Goal: Book appointment/travel/reservation

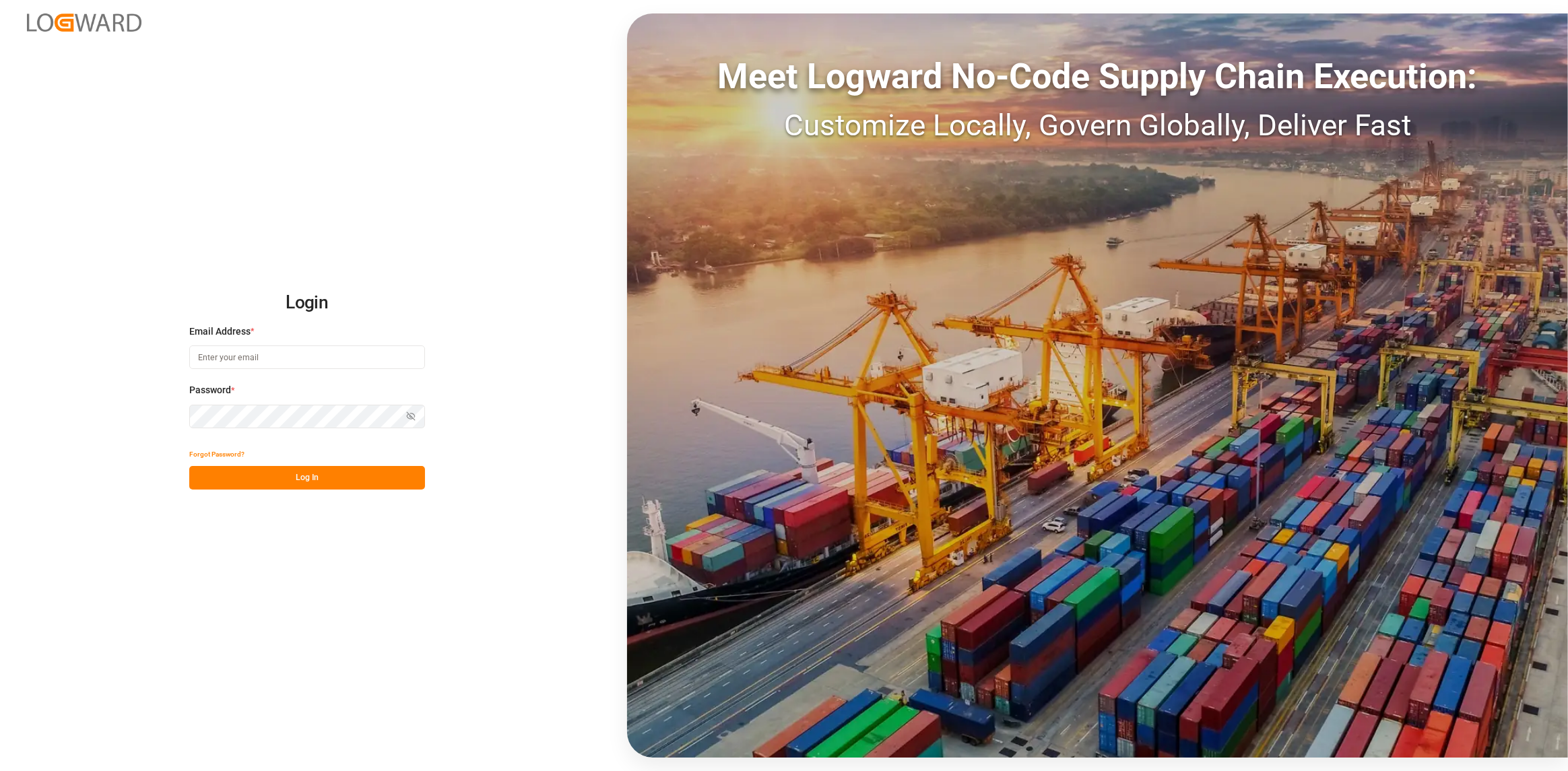
click at [238, 361] on input at bounding box center [307, 358] width 236 height 23
type input "[PERSON_NAME][EMAIL_ADDRESS][DOMAIN_NAME]"
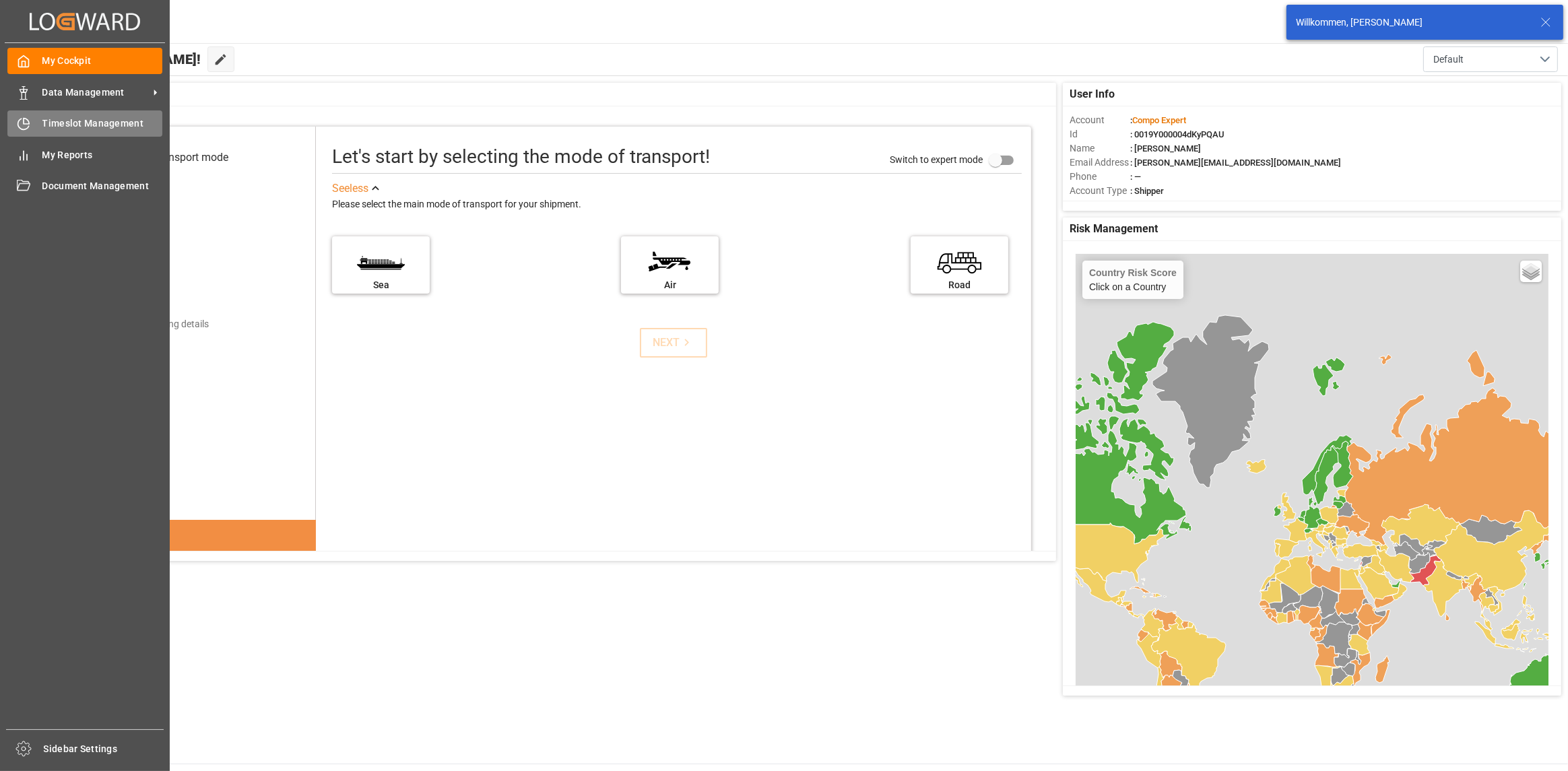
click at [17, 124] on icon at bounding box center [23, 124] width 13 height 13
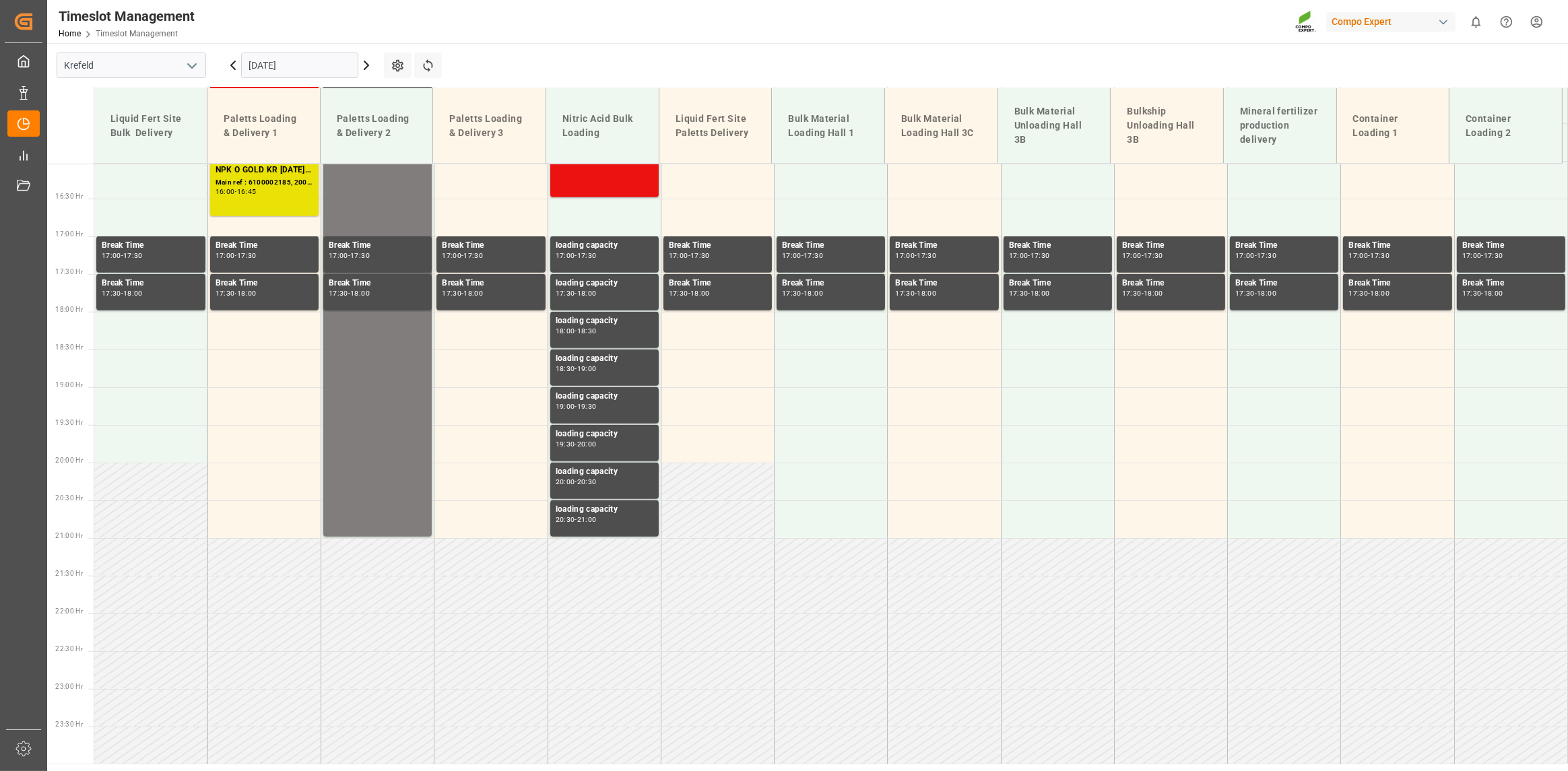
scroll to position [873, 0]
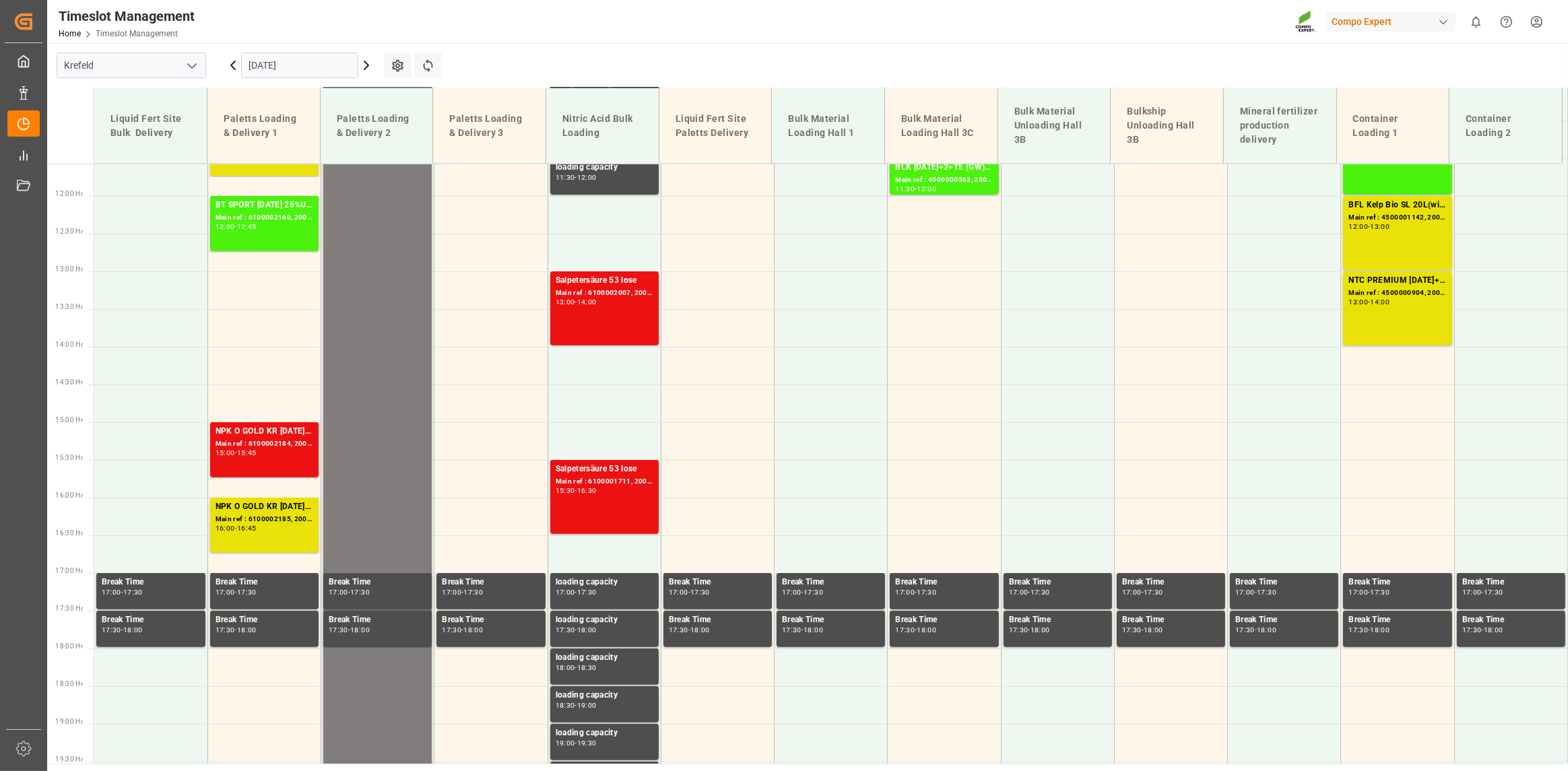
click at [315, 66] on input "[DATE]" at bounding box center [300, 65] width 117 height 26
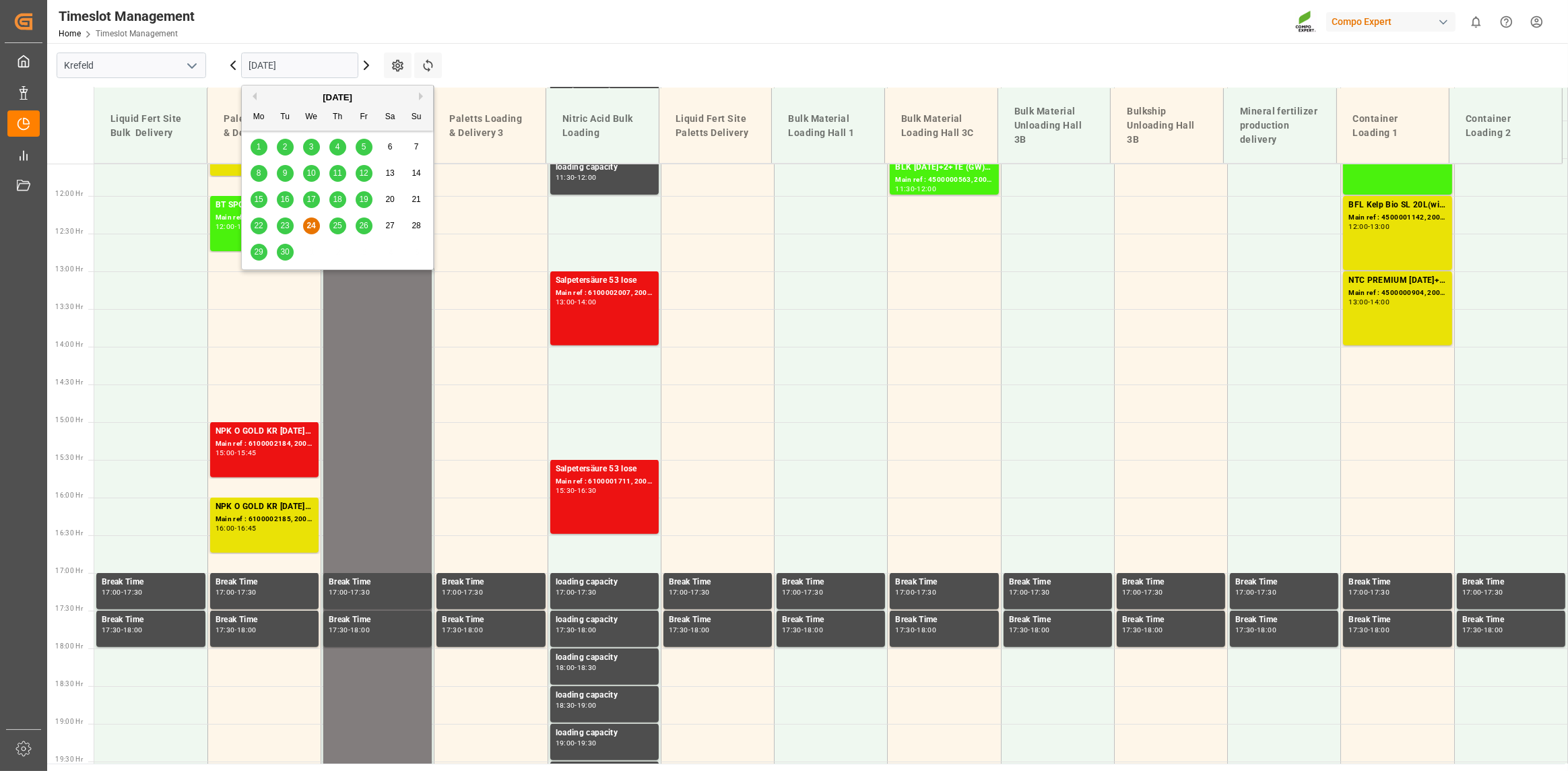
click at [342, 224] on div "25" at bounding box center [338, 226] width 17 height 16
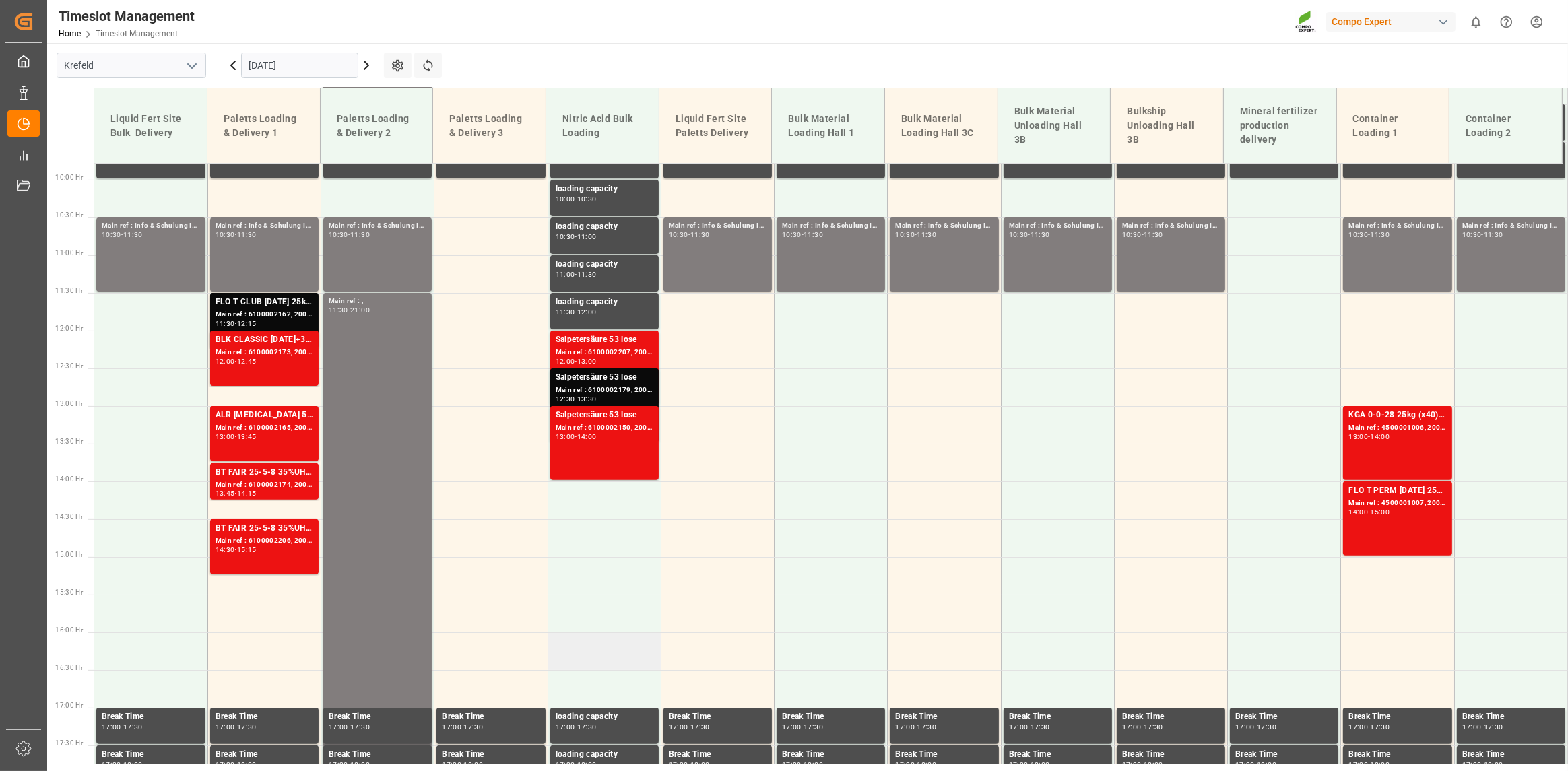
scroll to position [604, 0]
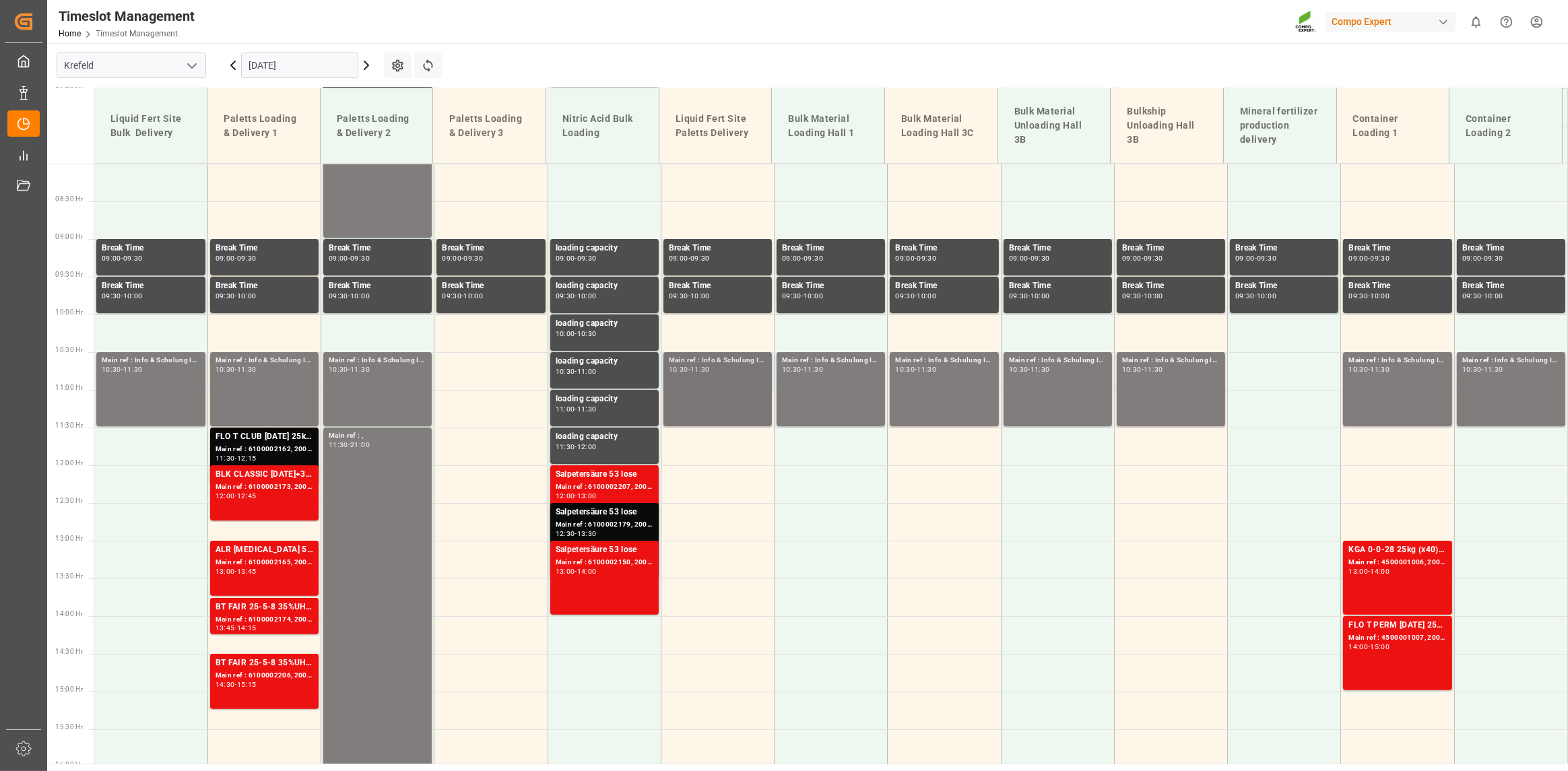
click at [714, 377] on div "Main ref : Info & Schulung Inventur, 10:30 - 11:30" at bounding box center [717, 389] width 98 height 69
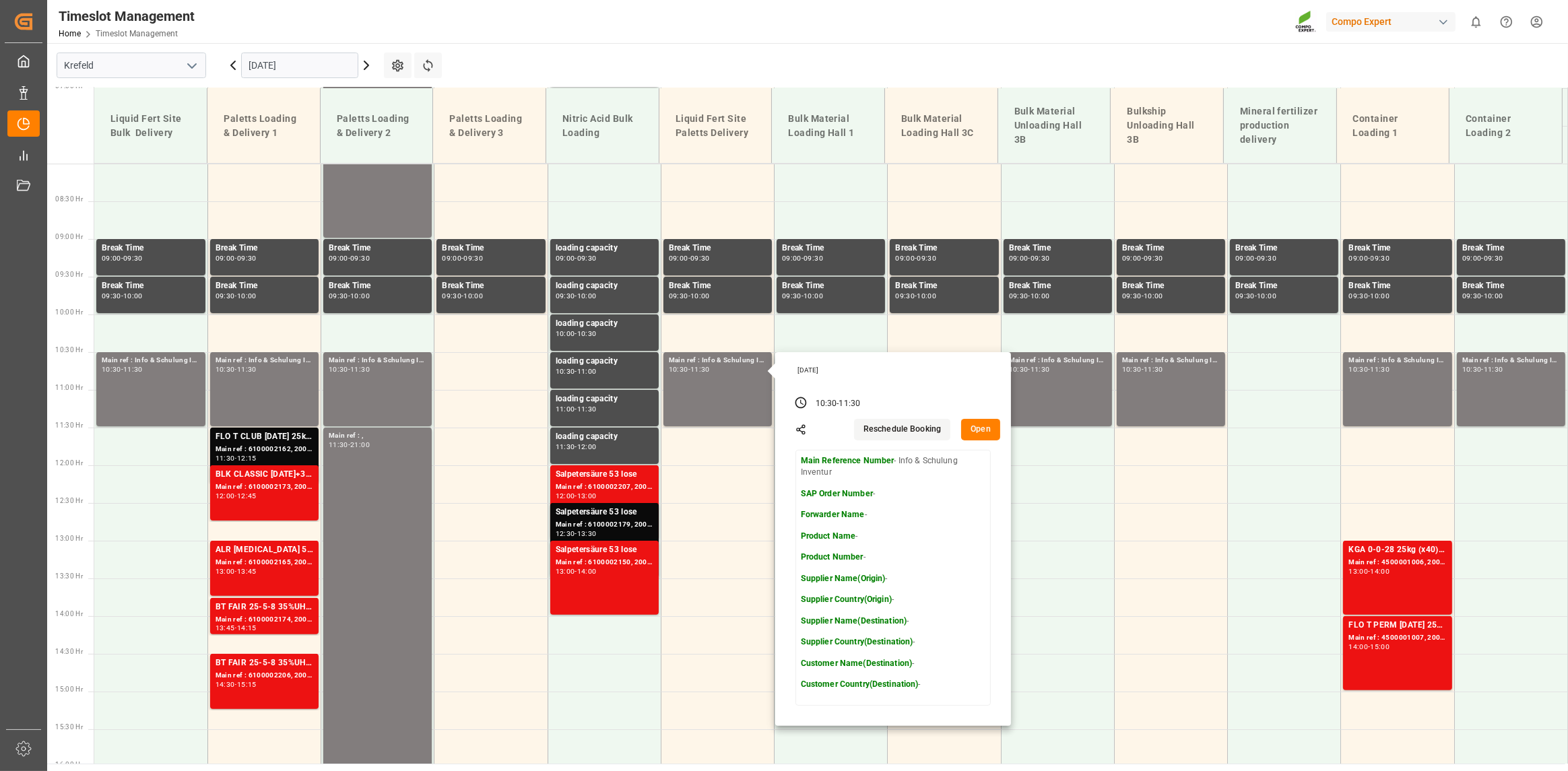
click at [868, 66] on main "[GEOGRAPHIC_DATA] [DATE] Settings Refresh Time Slots Liquid Fert Site Bulk Deli…" at bounding box center [806, 404] width 1518 height 721
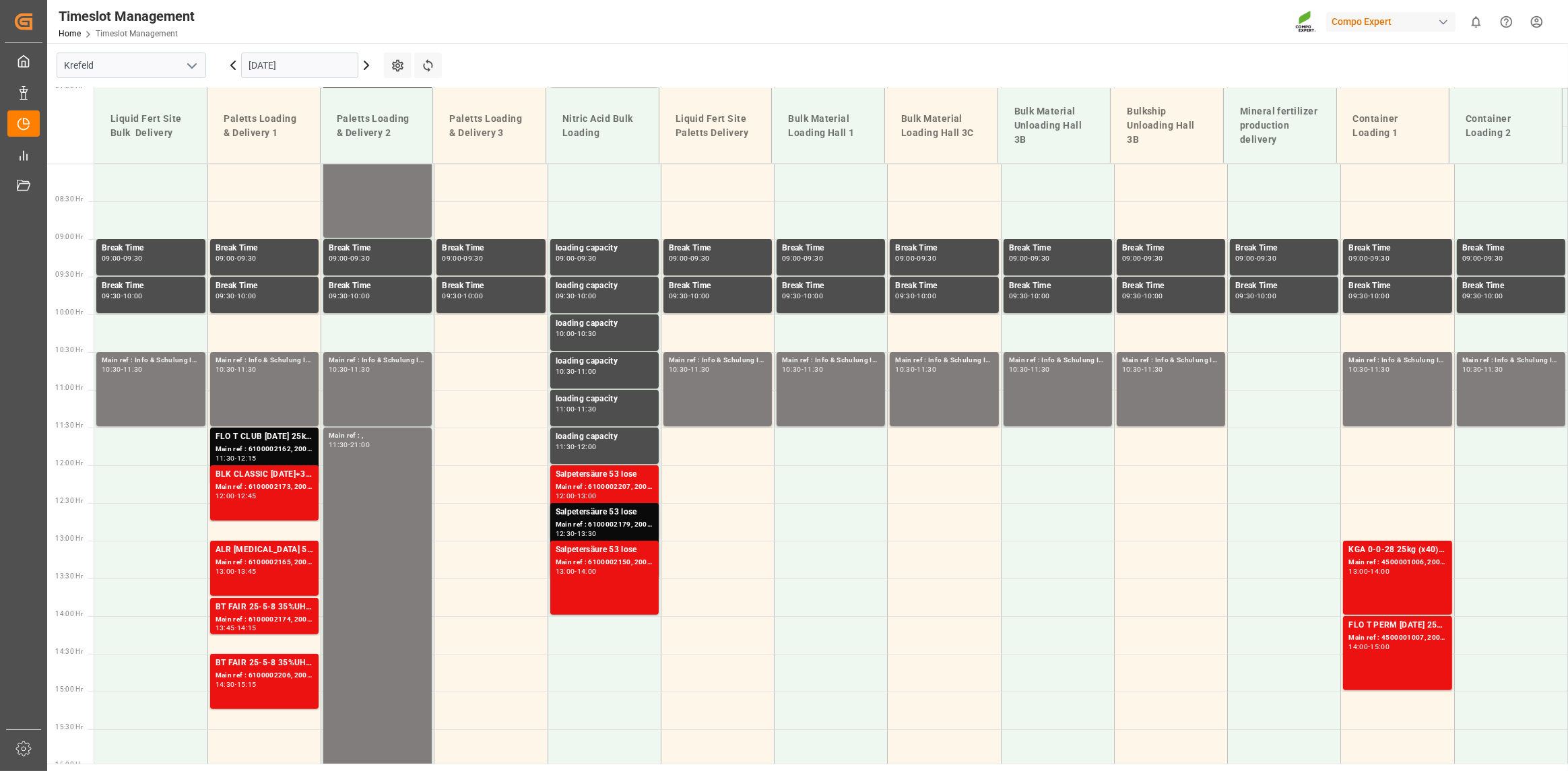
click at [323, 70] on input "[DATE]" at bounding box center [300, 65] width 117 height 26
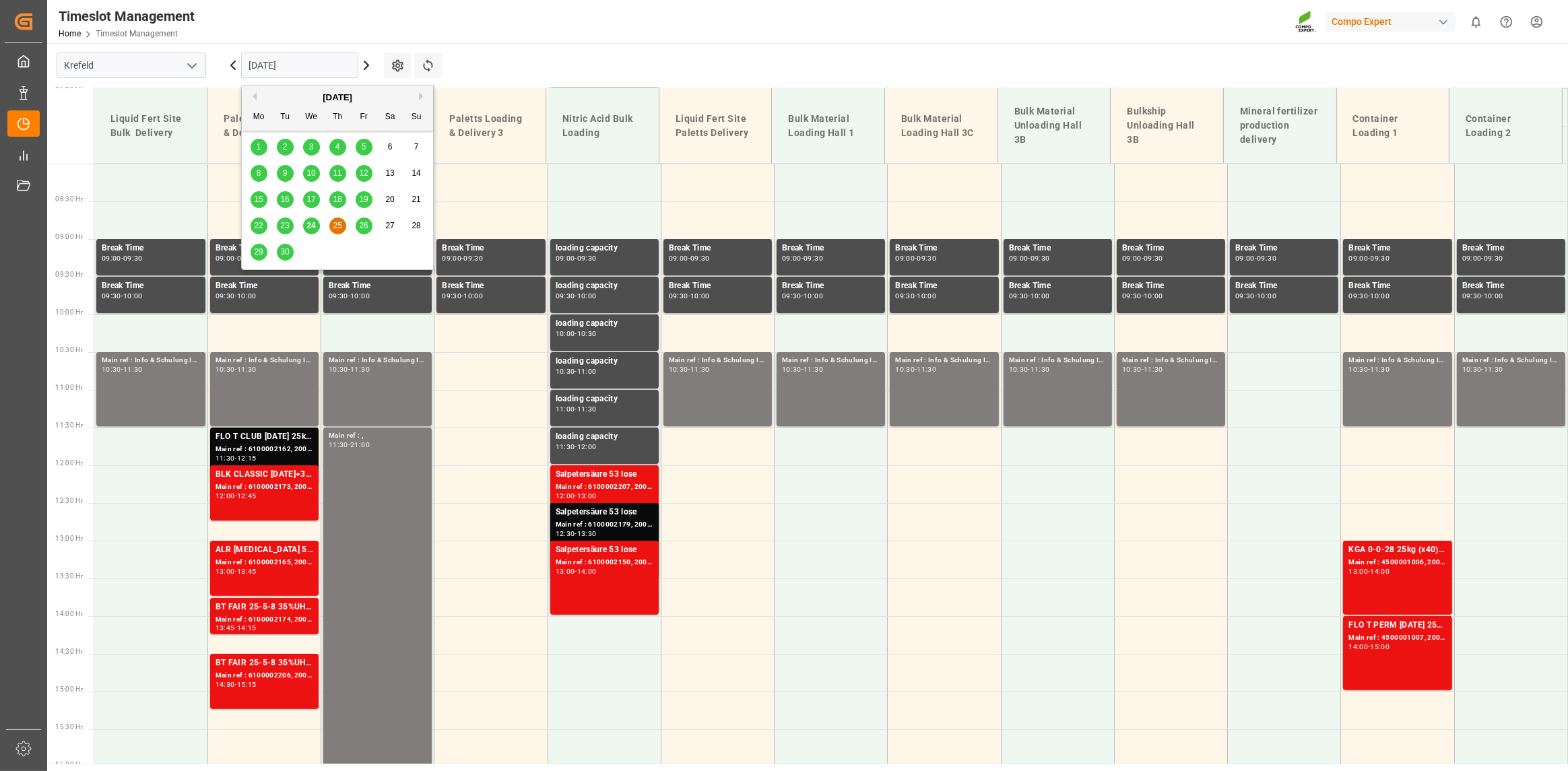
click at [257, 248] on span "29" at bounding box center [258, 252] width 9 height 10
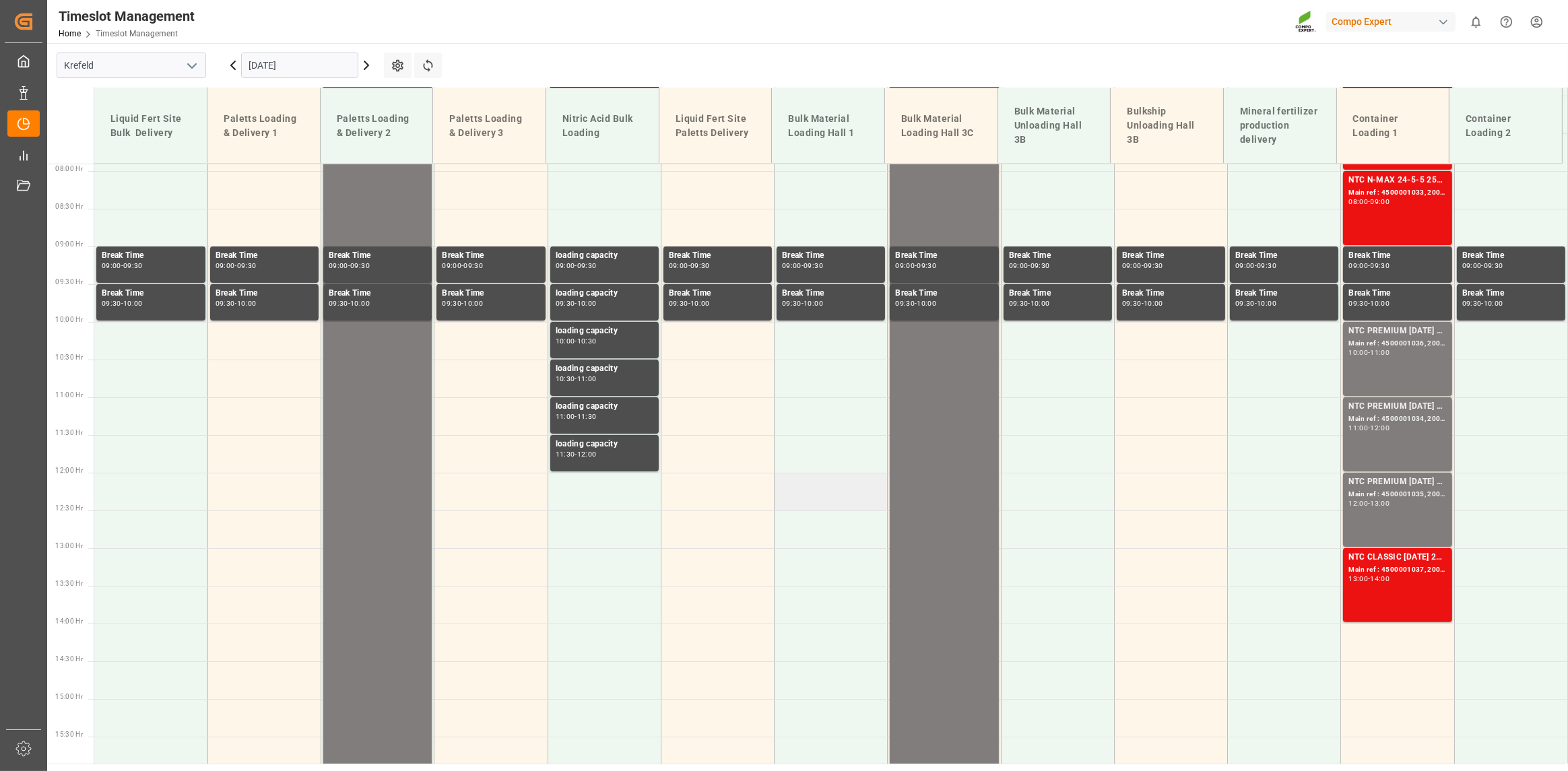
scroll to position [671, 0]
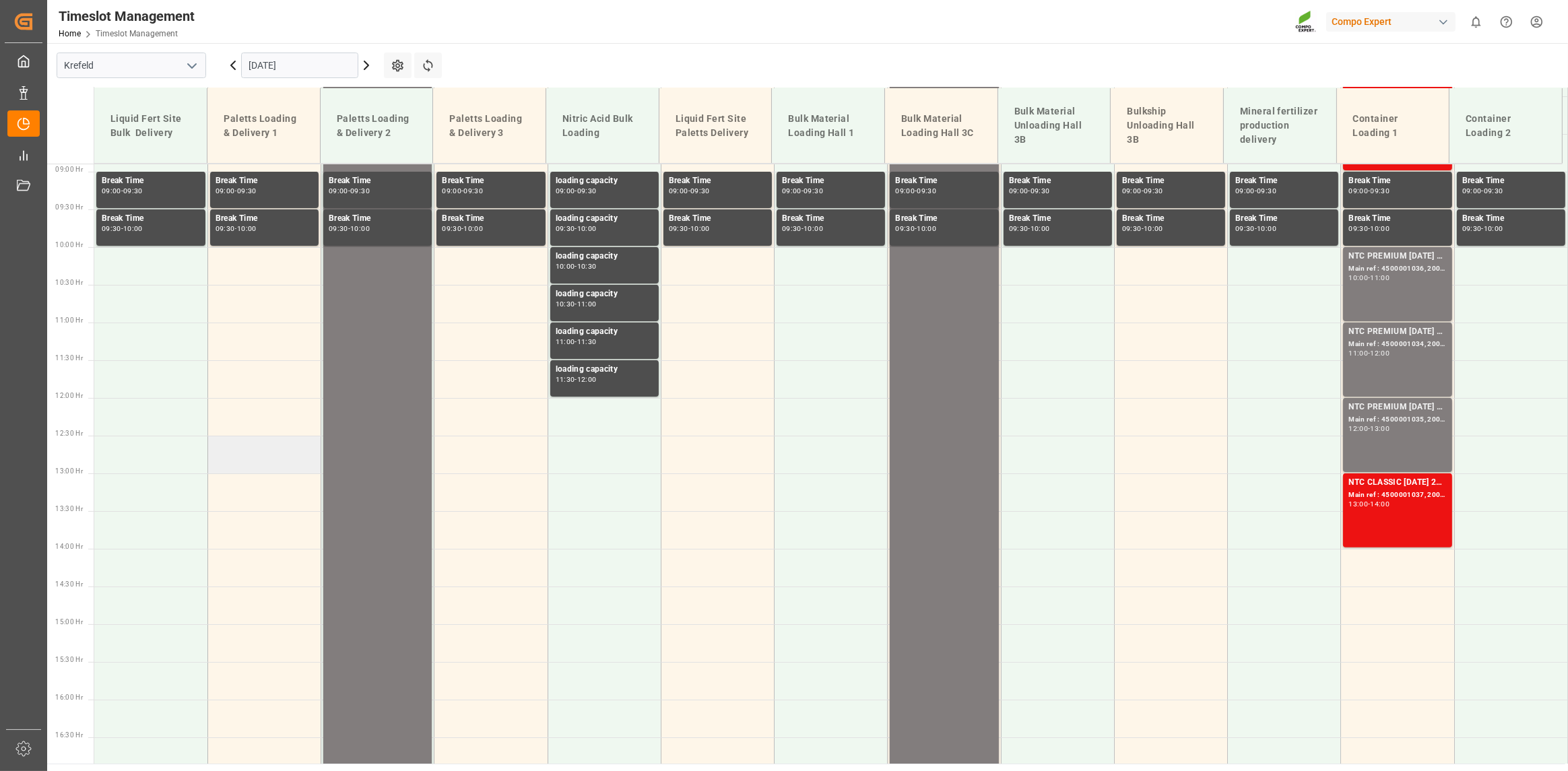
click at [285, 459] on td at bounding box center [264, 455] width 113 height 37
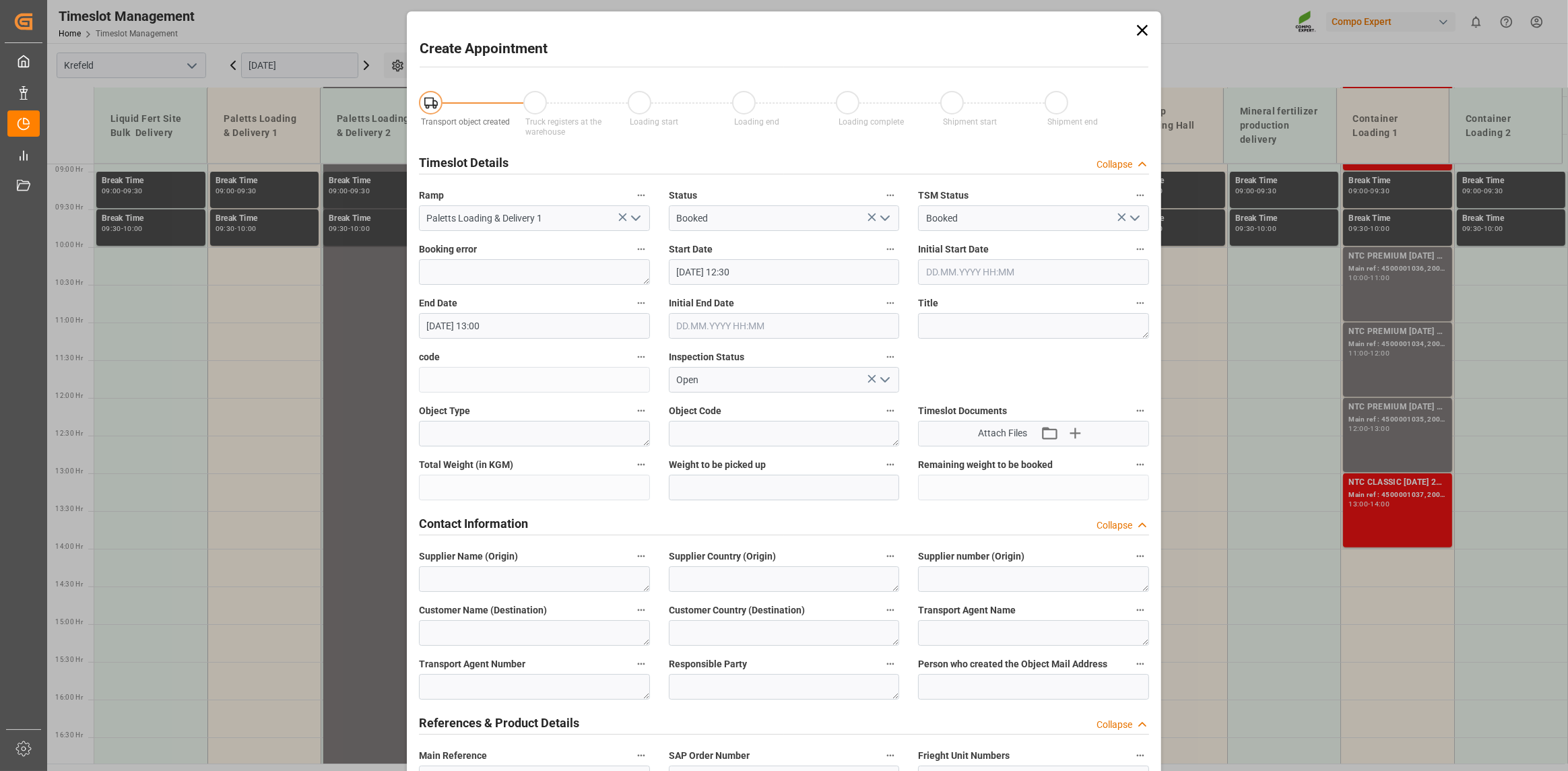
type input "[DATE] 12:30"
type input "[DATE] 13:00"
click at [1138, 32] on icon at bounding box center [1142, 30] width 11 height 11
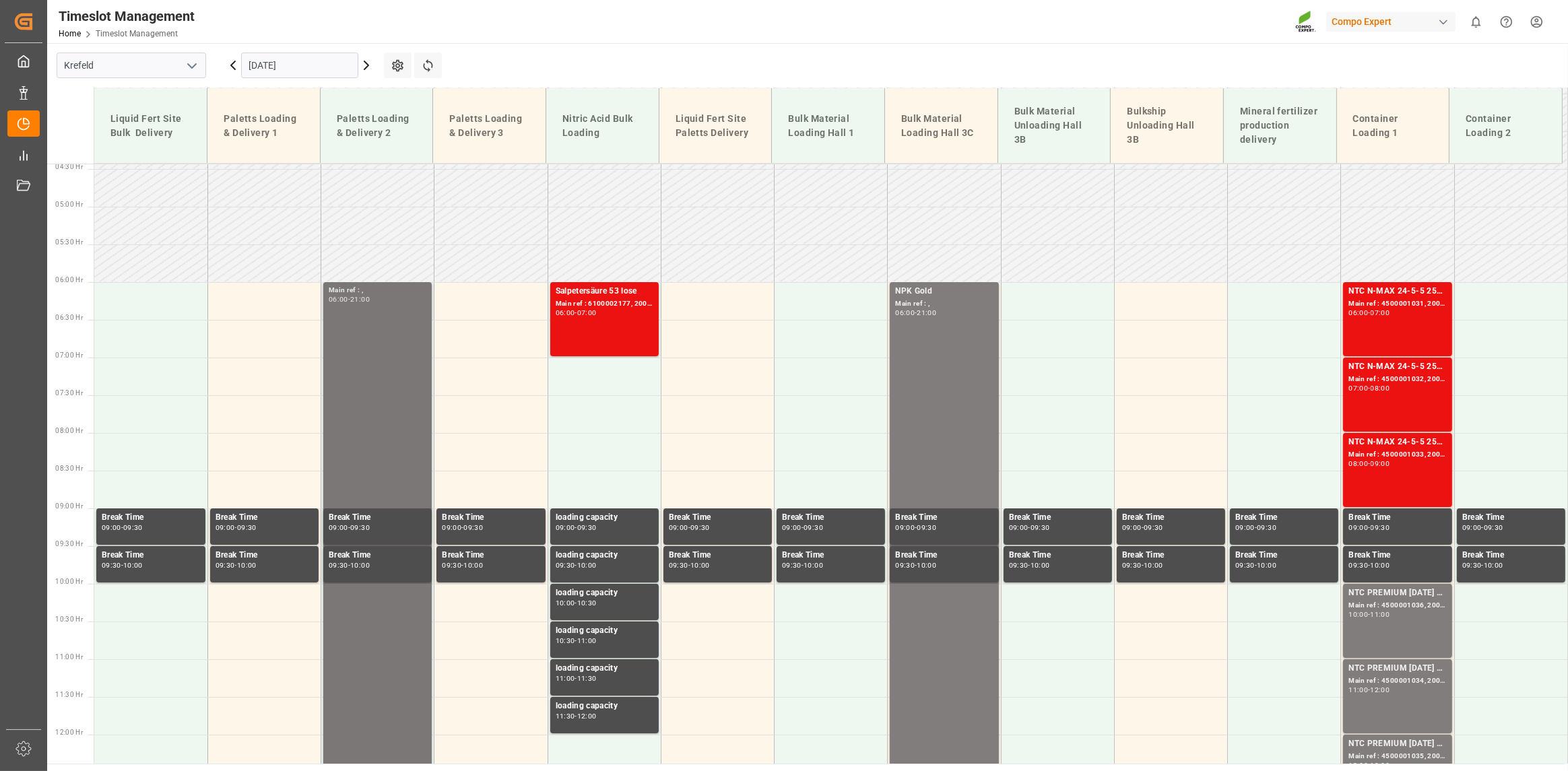
scroll to position [536, 0]
